Goal: Communication & Community: Participate in discussion

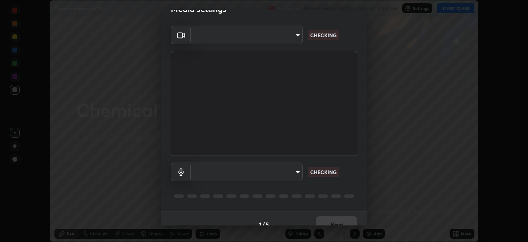
scroll to position [29, 0]
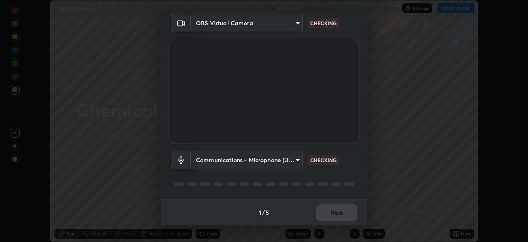
type input "e15fe1ebf70cde3bfcbeee335f8652014c7a9185cc29a01d69aea44f35fb34b8"
type input "communications"
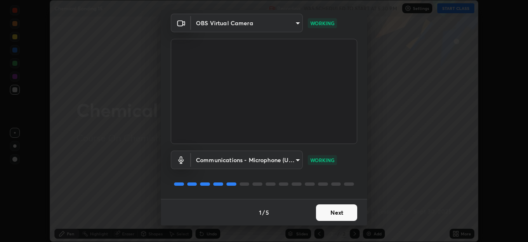
click at [339, 213] on button "Next" at bounding box center [336, 212] width 41 height 17
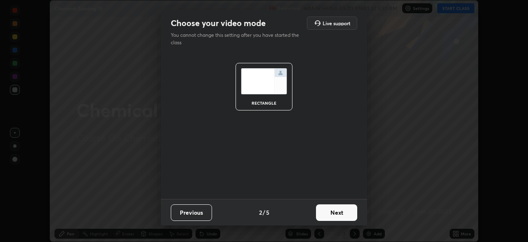
scroll to position [0, 0]
click at [339, 213] on button "Next" at bounding box center [336, 212] width 41 height 17
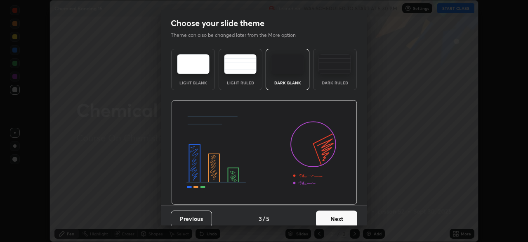
click at [339, 213] on button "Next" at bounding box center [336, 218] width 41 height 17
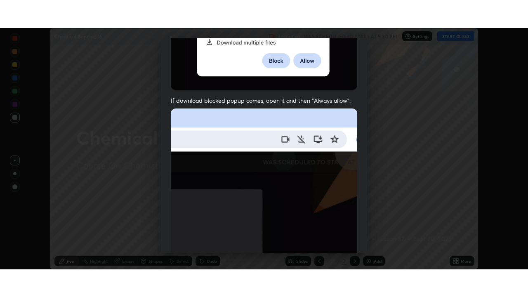
scroll to position [198, 0]
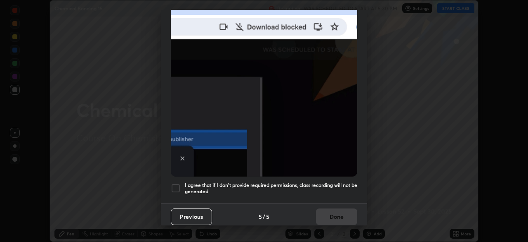
click at [173, 185] on div at bounding box center [176, 188] width 10 height 10
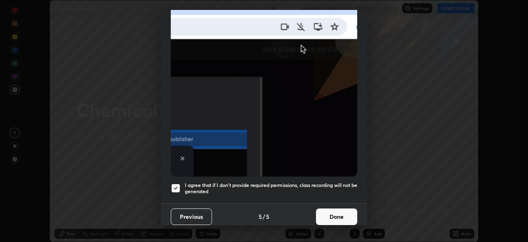
click at [341, 212] on button "Done" at bounding box center [336, 216] width 41 height 17
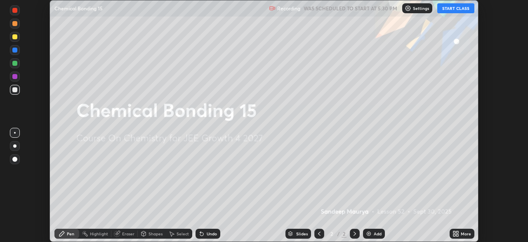
click at [463, 6] on button "START CLASS" at bounding box center [456, 8] width 37 height 10
click at [460, 232] on div "More" at bounding box center [462, 233] width 25 height 10
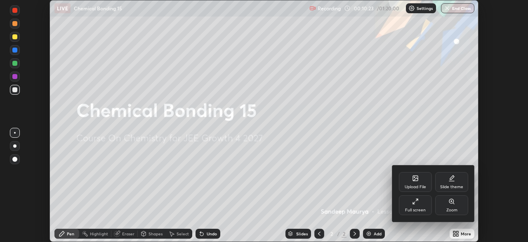
click at [411, 202] on div "Full screen" at bounding box center [415, 205] width 33 height 20
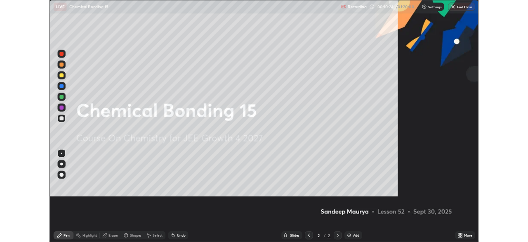
scroll to position [297, 528]
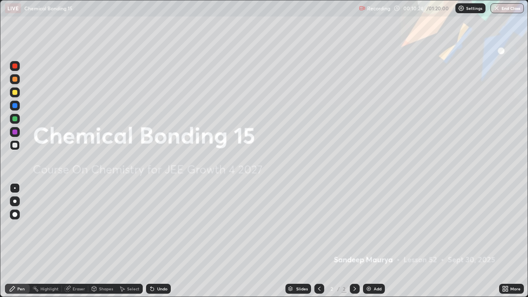
click at [370, 241] on img at bounding box center [369, 289] width 7 height 7
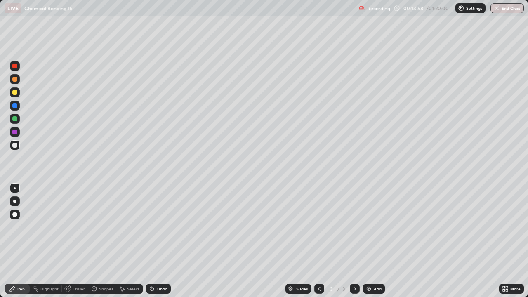
click at [156, 241] on div "Undo" at bounding box center [158, 289] width 25 height 10
click at [370, 241] on img at bounding box center [369, 289] width 7 height 7
click at [82, 241] on div "Eraser" at bounding box center [79, 289] width 12 height 4
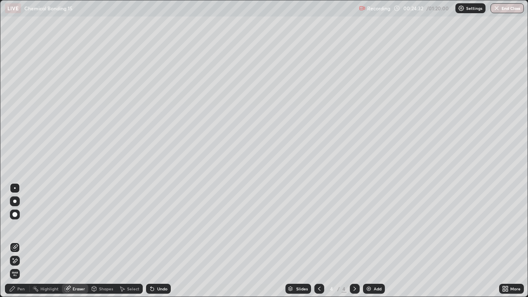
click at [21, 241] on div "Pen" at bounding box center [20, 289] width 7 height 4
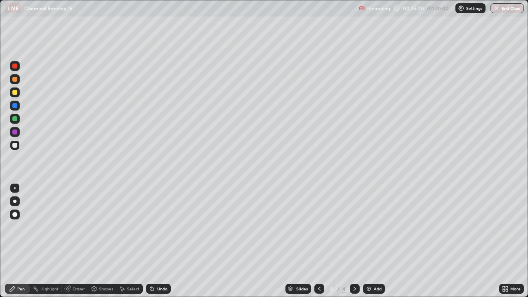
click at [18, 119] on div at bounding box center [15, 119] width 10 height 10
click at [369, 241] on img at bounding box center [369, 289] width 7 height 7
click at [369, 241] on div "Add" at bounding box center [374, 289] width 22 height 10
click at [159, 241] on div "Undo" at bounding box center [158, 289] width 25 height 10
click at [17, 92] on div at bounding box center [14, 92] width 5 height 5
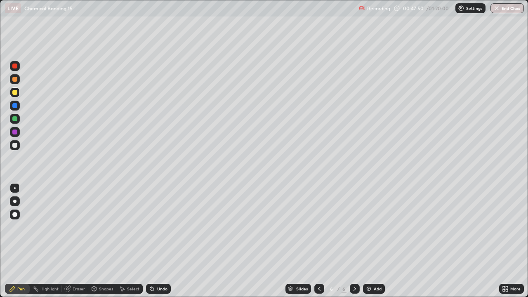
click at [74, 241] on div "Eraser" at bounding box center [79, 289] width 12 height 4
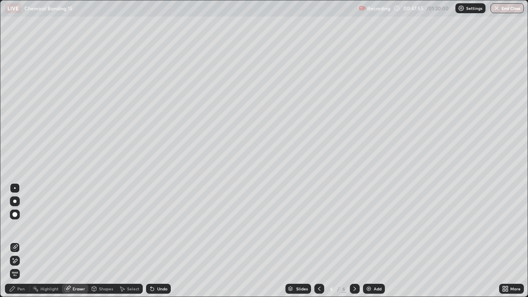
click at [23, 241] on div "Pen" at bounding box center [20, 289] width 7 height 4
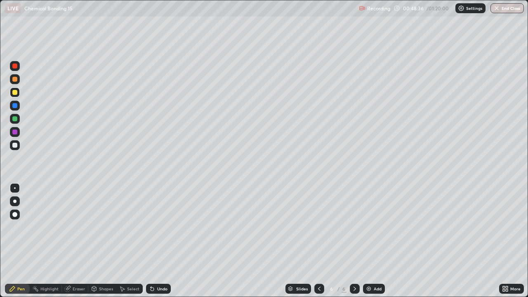
click at [154, 241] on icon at bounding box center [152, 289] width 7 height 7
click at [368, 241] on img at bounding box center [369, 289] width 7 height 7
click at [14, 143] on div at bounding box center [14, 145] width 5 height 5
click at [15, 132] on div at bounding box center [14, 132] width 5 height 5
click at [151, 241] on icon at bounding box center [152, 289] width 3 height 3
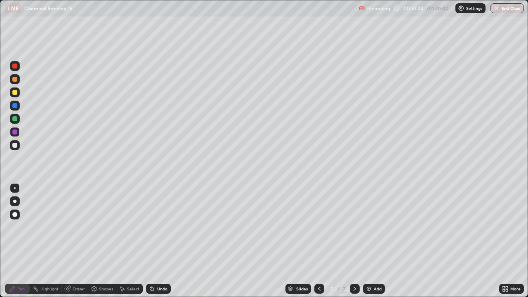
click at [16, 119] on div at bounding box center [14, 118] width 5 height 5
click at [365, 241] on div "Add" at bounding box center [374, 289] width 22 height 10
click at [500, 5] on button "End Class" at bounding box center [507, 8] width 33 height 10
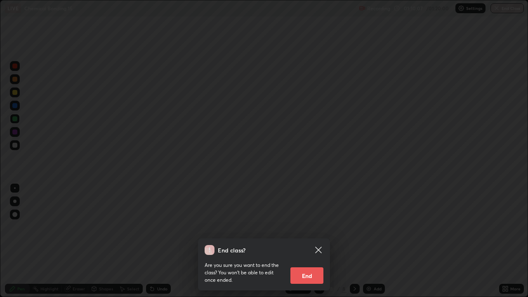
click at [313, 241] on button "End" at bounding box center [307, 276] width 33 height 17
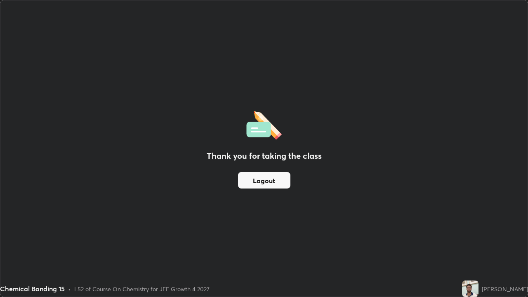
click at [269, 184] on button "Logout" at bounding box center [264, 180] width 52 height 17
click at [268, 175] on button "Logout" at bounding box center [264, 180] width 52 height 17
click at [270, 178] on button "Logout" at bounding box center [264, 180] width 52 height 17
click at [267, 179] on button "Logout" at bounding box center [264, 180] width 52 height 17
click at [270, 180] on button "Logout" at bounding box center [264, 180] width 52 height 17
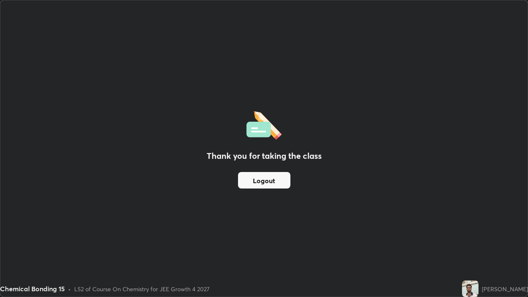
click at [270, 180] on button "Logout" at bounding box center [264, 180] width 52 height 17
click at [272, 180] on button "Logout" at bounding box center [264, 180] width 52 height 17
click at [273, 182] on button "Logout" at bounding box center [264, 180] width 52 height 17
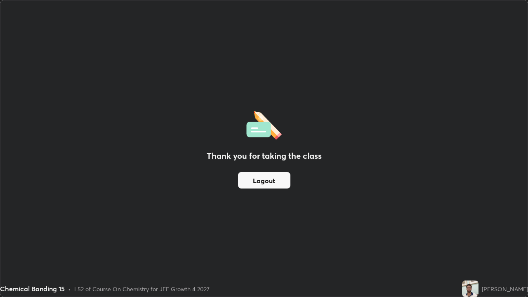
click at [273, 182] on button "Logout" at bounding box center [264, 180] width 52 height 17
click at [28, 241] on div "Chemical Bonding 15 • L52 of Course On Chemistry for JEE Growth 4 2027" at bounding box center [229, 289] width 459 height 17
click at [270, 179] on button "Logout" at bounding box center [264, 180] width 52 height 17
click at [265, 173] on button "Logout" at bounding box center [264, 180] width 52 height 17
click at [263, 179] on button "Logout" at bounding box center [264, 180] width 52 height 17
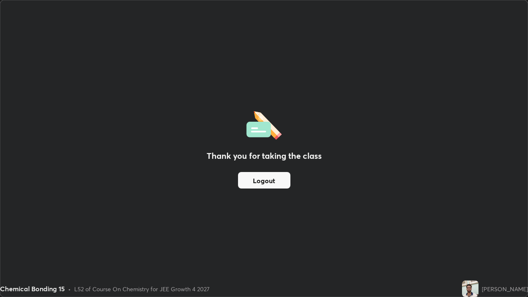
click at [258, 182] on button "Logout" at bounding box center [264, 180] width 52 height 17
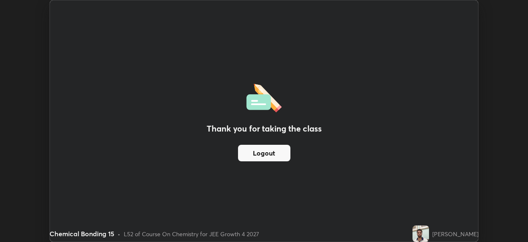
scroll to position [41046, 40759]
